Goal: Task Accomplishment & Management: Complete application form

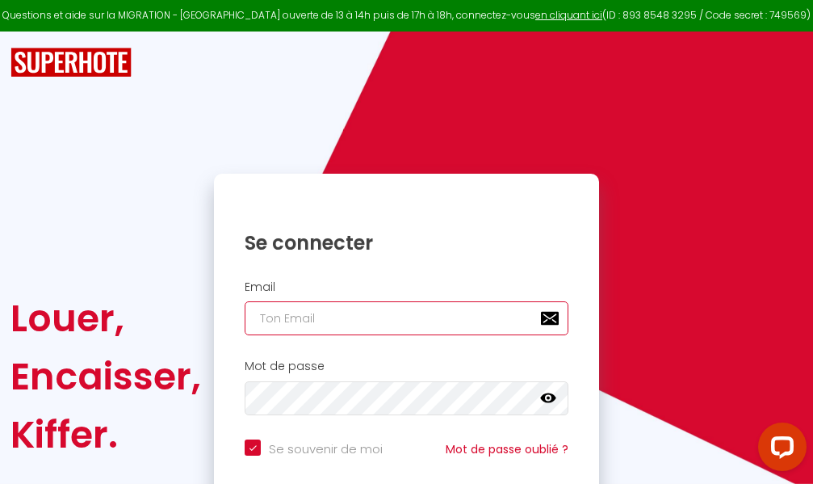
click at [445, 314] on input "email" at bounding box center [407, 318] width 324 height 34
type input "m"
checkbox input "true"
type input "ma"
checkbox input "true"
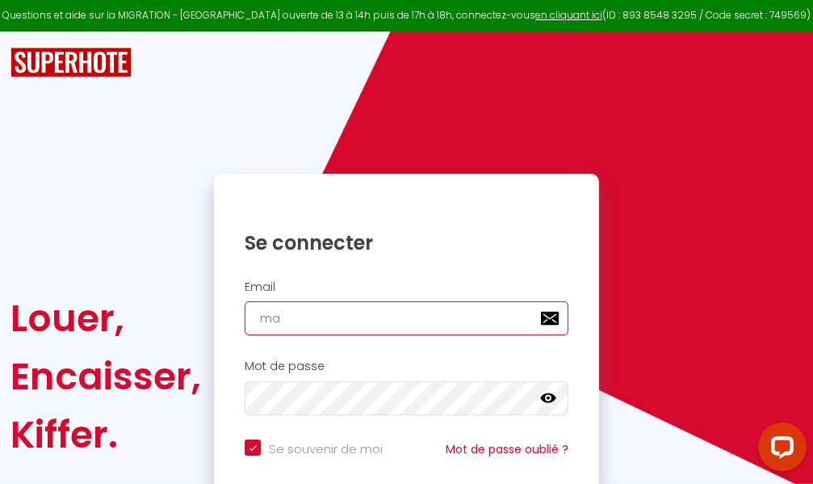
type input "mar"
checkbox input "true"
type input "marc"
checkbox input "true"
type input "marcd"
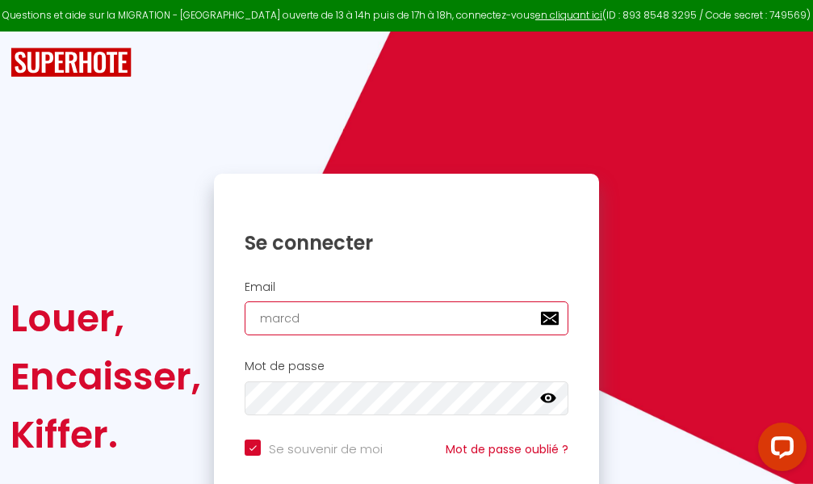
checkbox input "true"
type input "marcdp"
checkbox input "true"
type input "marcdpo"
checkbox input "true"
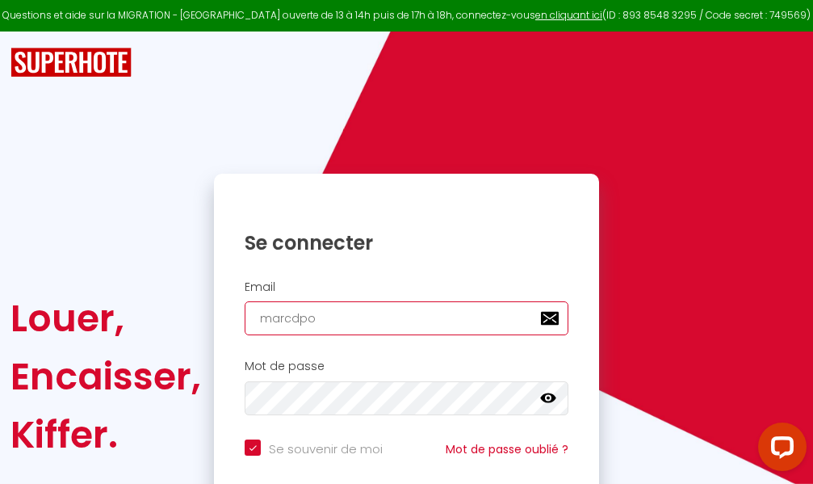
type input "marcdpoz"
checkbox input "true"
type input "marcdpoz."
checkbox input "true"
type input "marcdpoz.l"
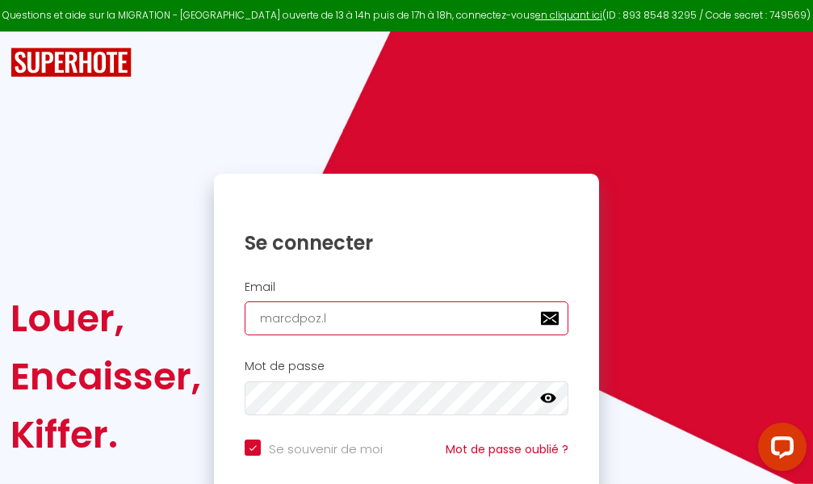
checkbox input "true"
type input "marcdpoz.lo"
checkbox input "true"
type input "marcdpoz.loc"
checkbox input "true"
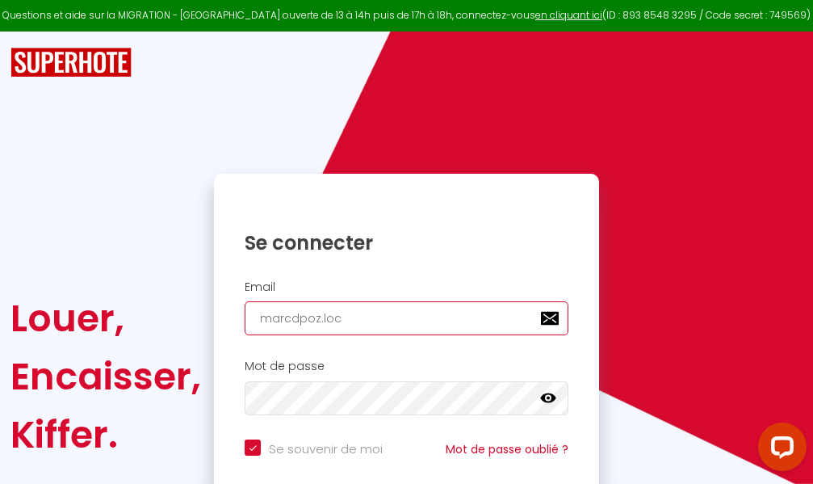
type input "marcdpoz.loca"
checkbox input "true"
type input "marcdpoz.locat"
checkbox input "true"
type input "marcdpoz.locati"
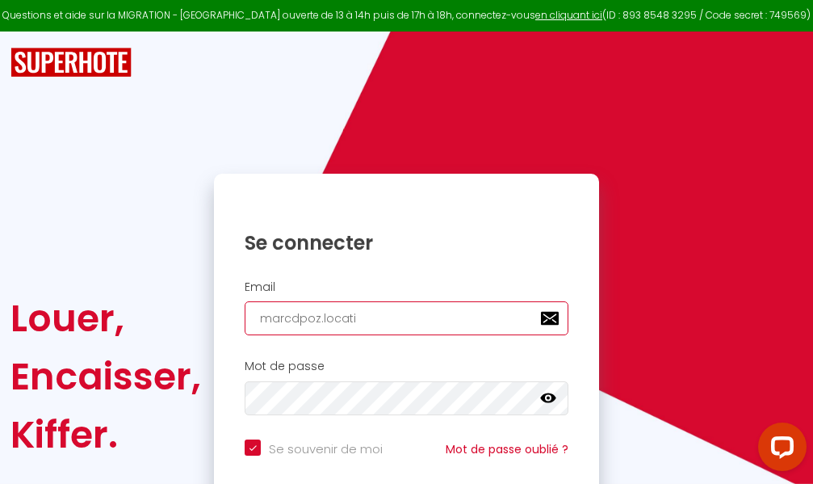
checkbox input "true"
type input "marcdpoz.locatio"
checkbox input "true"
type input "marcdpoz.location"
checkbox input "true"
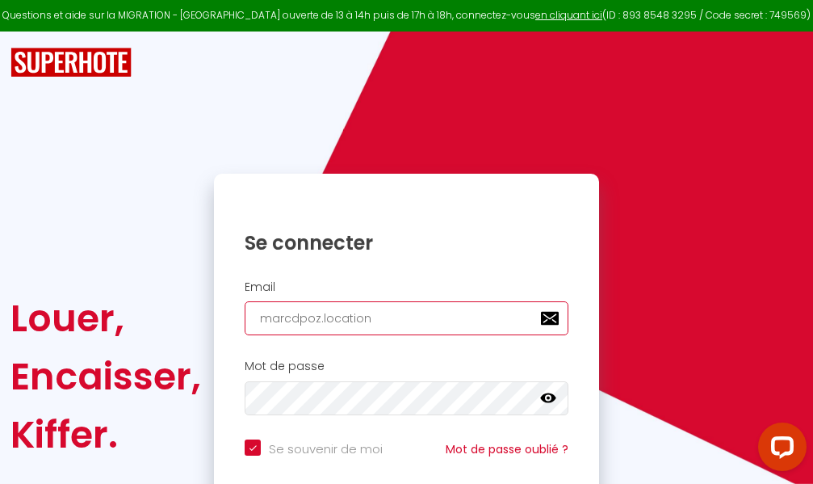
type input "marcdpoz.location@"
checkbox input "true"
type input "marcdpoz.location@g"
checkbox input "true"
type input "marcdpoz.location@gm"
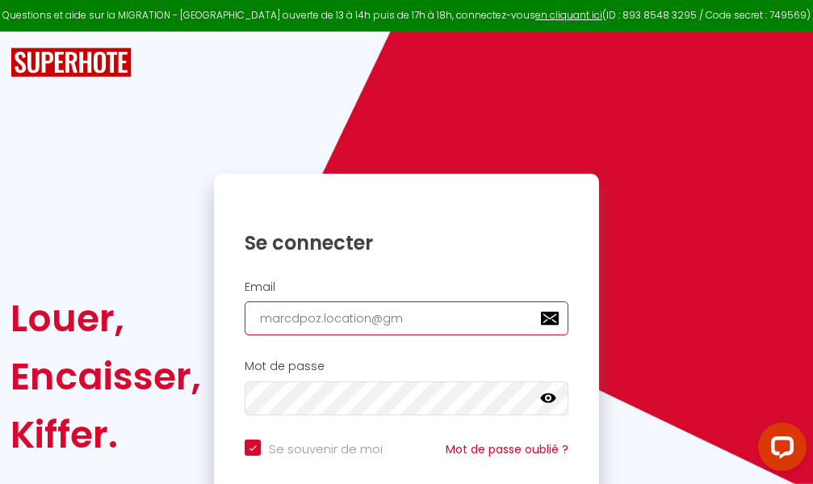
checkbox input "true"
type input "marcdpoz.location@gma"
checkbox input "true"
type input "marcdpoz.location@gmai"
checkbox input "true"
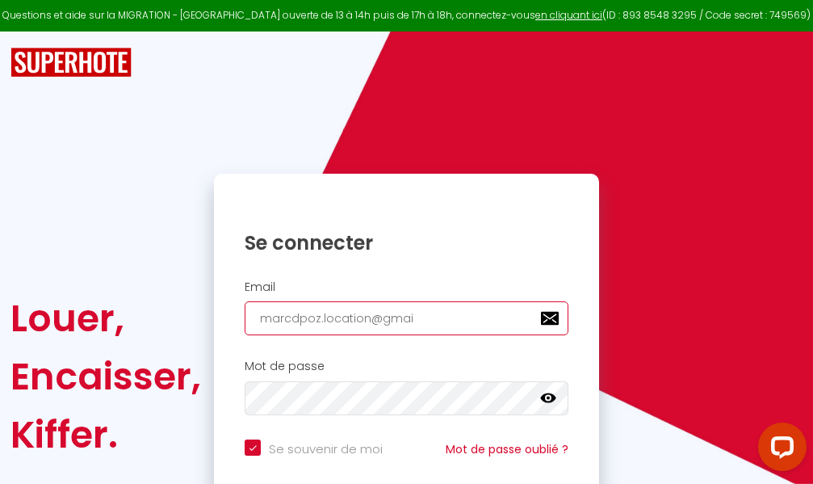
type input "[EMAIL_ADDRESS]"
checkbox input "true"
type input "[EMAIL_ADDRESS]."
checkbox input "true"
type input "marcdpoz.location@gmail.c"
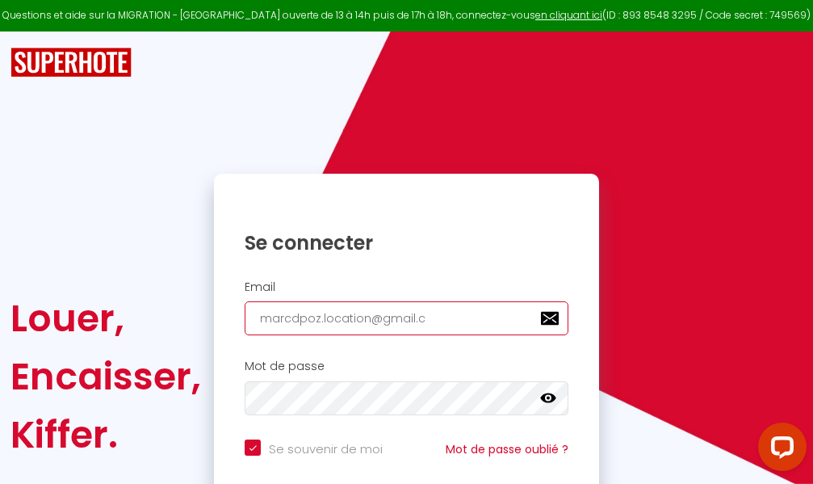
checkbox input "true"
type input "[EMAIL_ADDRESS][DOMAIN_NAME]"
checkbox input "true"
type input "[EMAIL_ADDRESS][DOMAIN_NAME]"
checkbox input "true"
